Goal: Find contact information: Find contact information

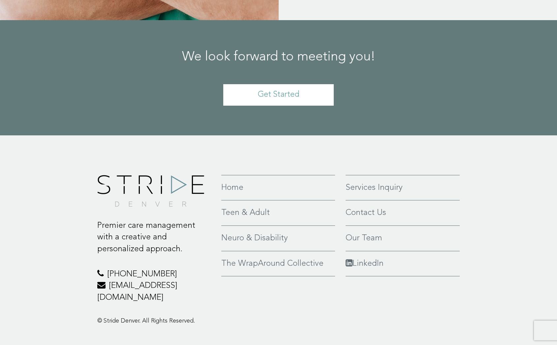
scroll to position [1497, 0]
click at [366, 207] on link "Contact Us" at bounding box center [403, 213] width 115 height 12
click at [360, 207] on link "Contact Us" at bounding box center [403, 213] width 115 height 12
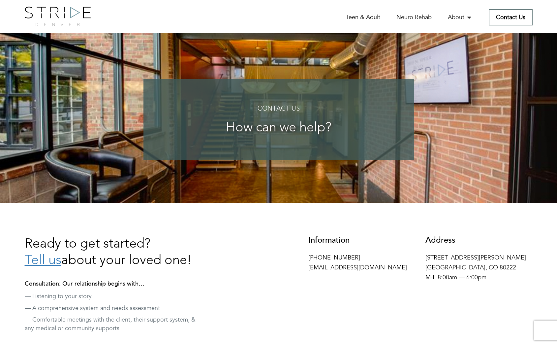
click at [62, 15] on img at bounding box center [58, 16] width 66 height 19
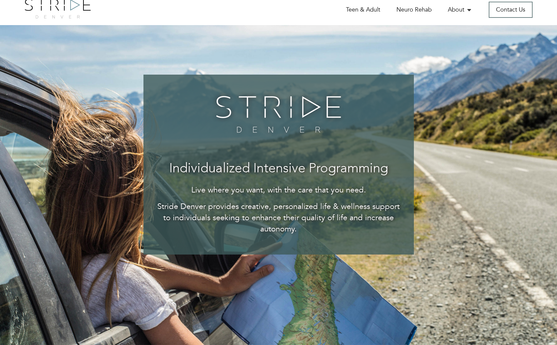
scroll to position [10, 0]
